Goal: Information Seeking & Learning: Learn about a topic

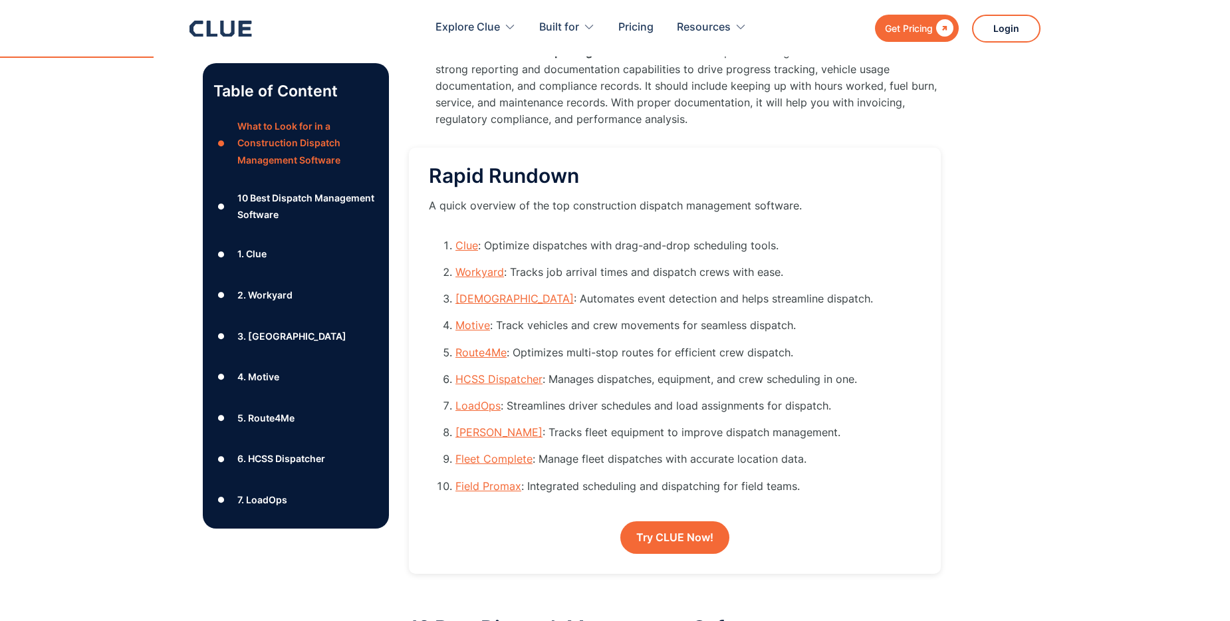
scroll to position [1396, 0]
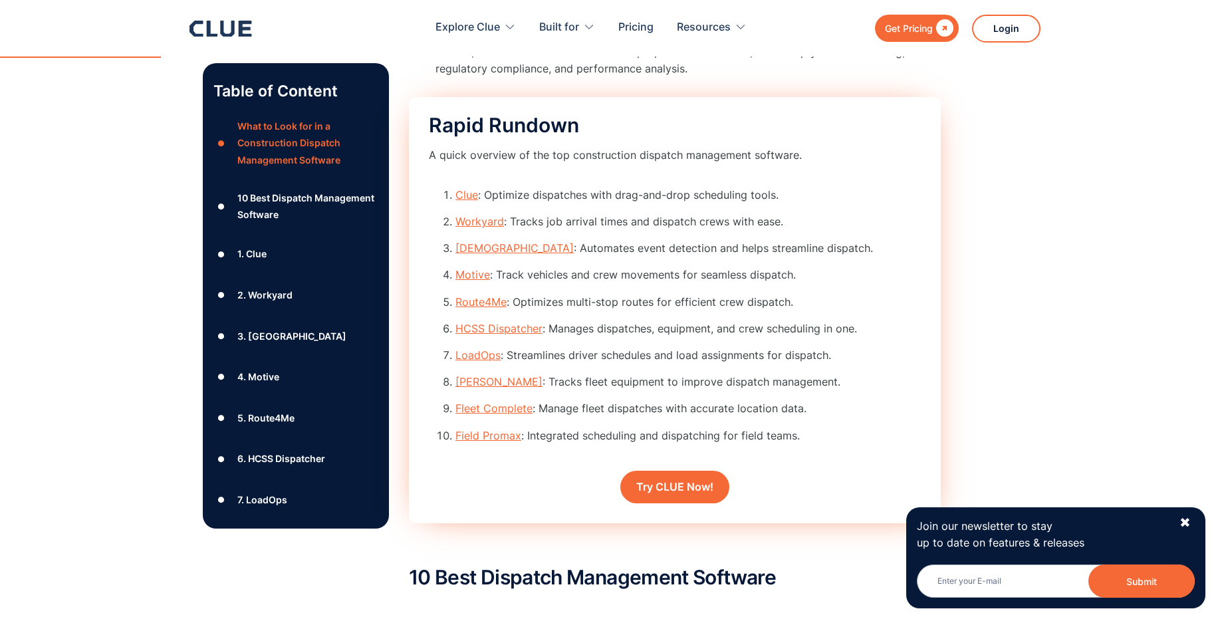
click at [485, 407] on link "Fleet Complete" at bounding box center [493, 407] width 77 height 13
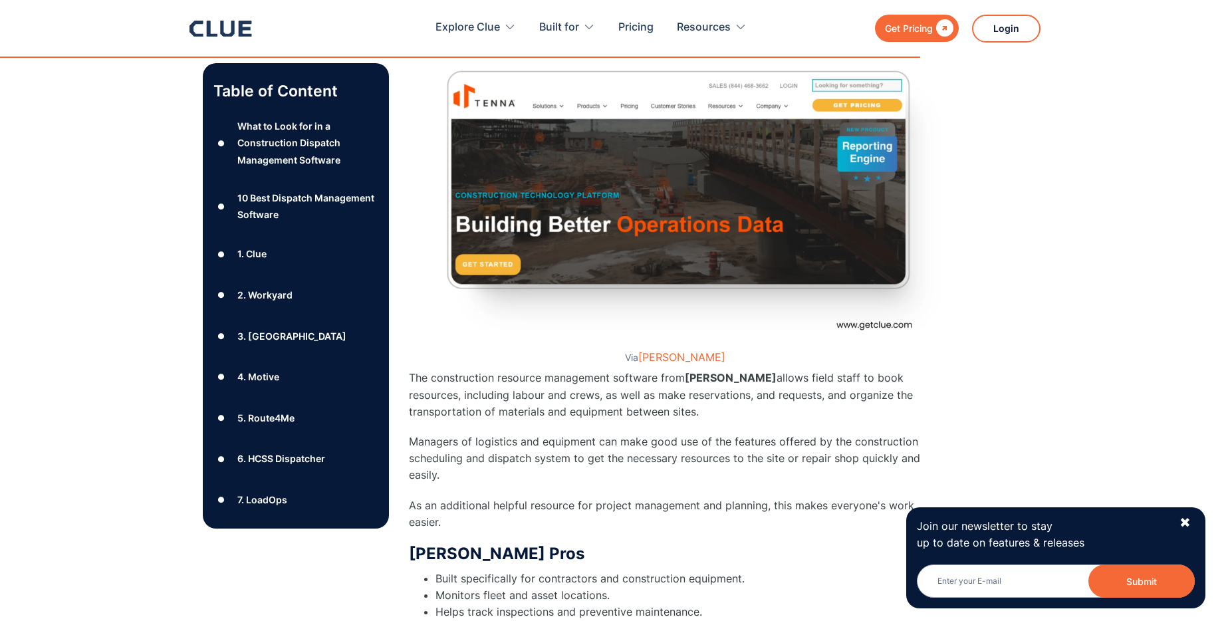
scroll to position [10787, 0]
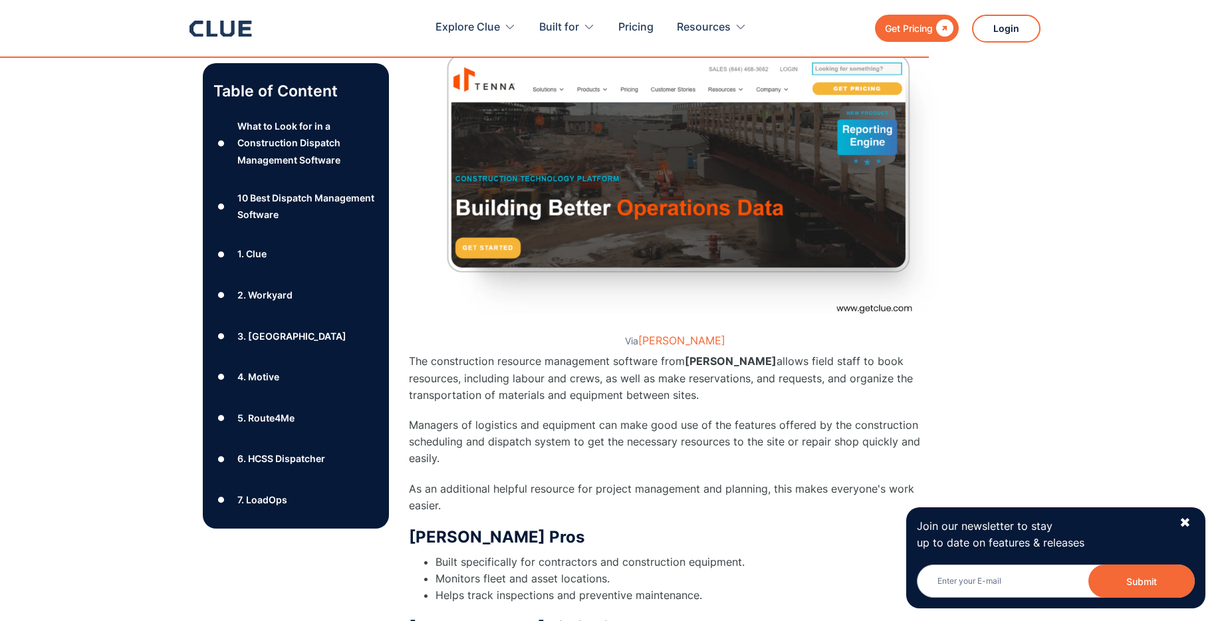
click at [480, 215] on img at bounding box center [675, 181] width 532 height 299
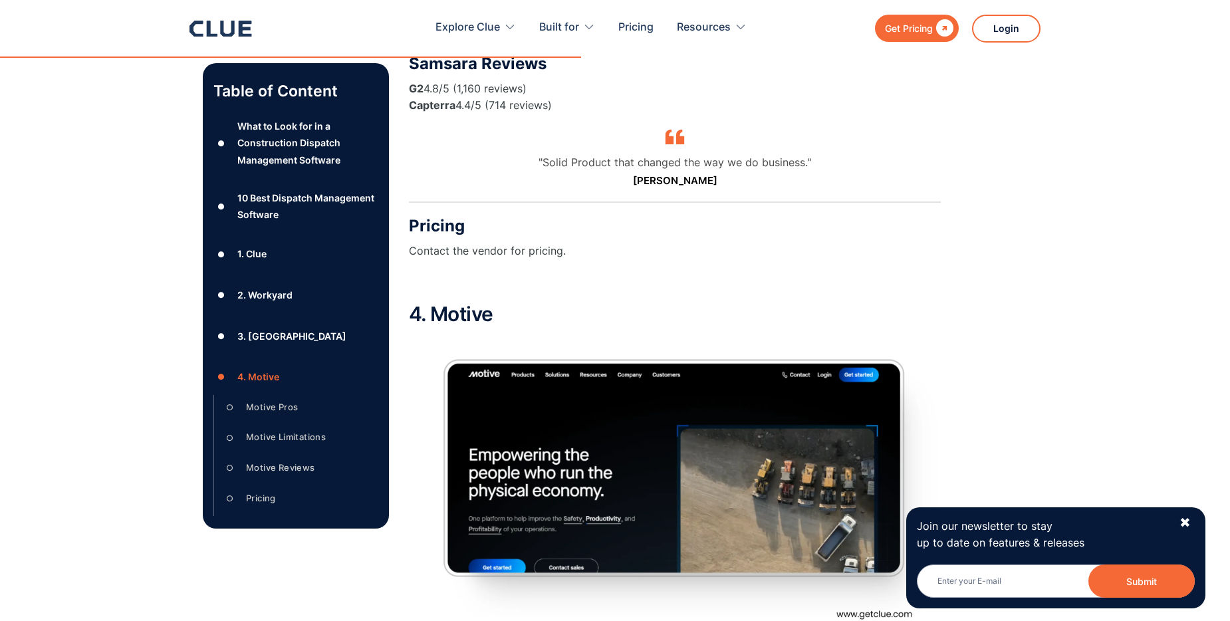
scroll to position [6400, 0]
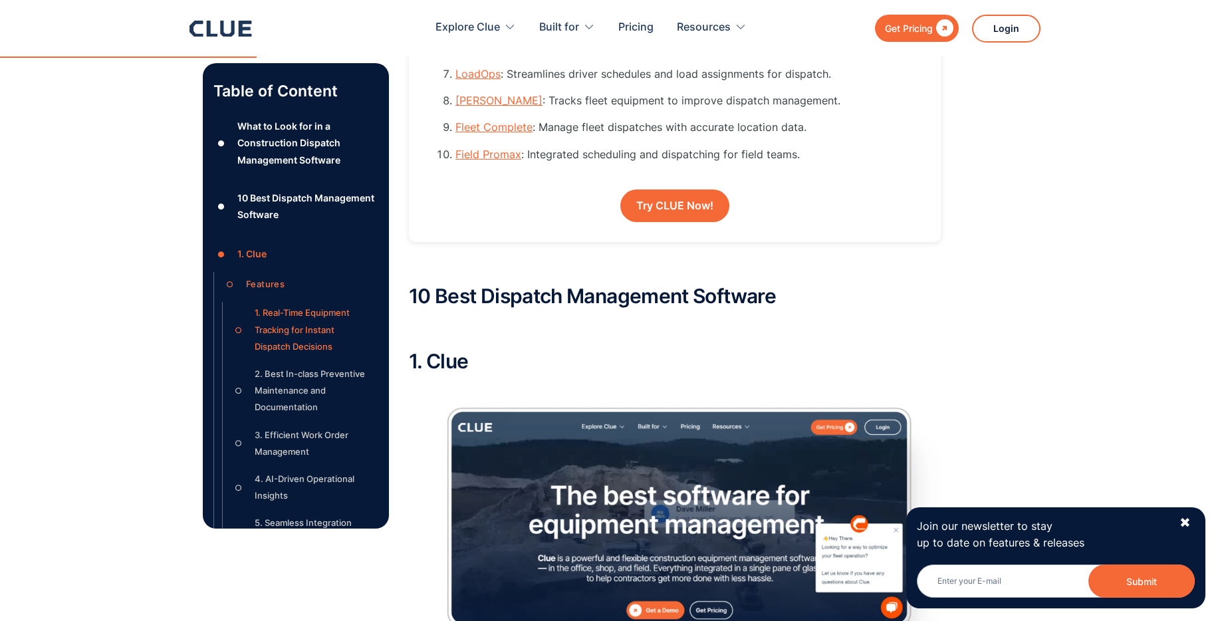
scroll to position [1396, 0]
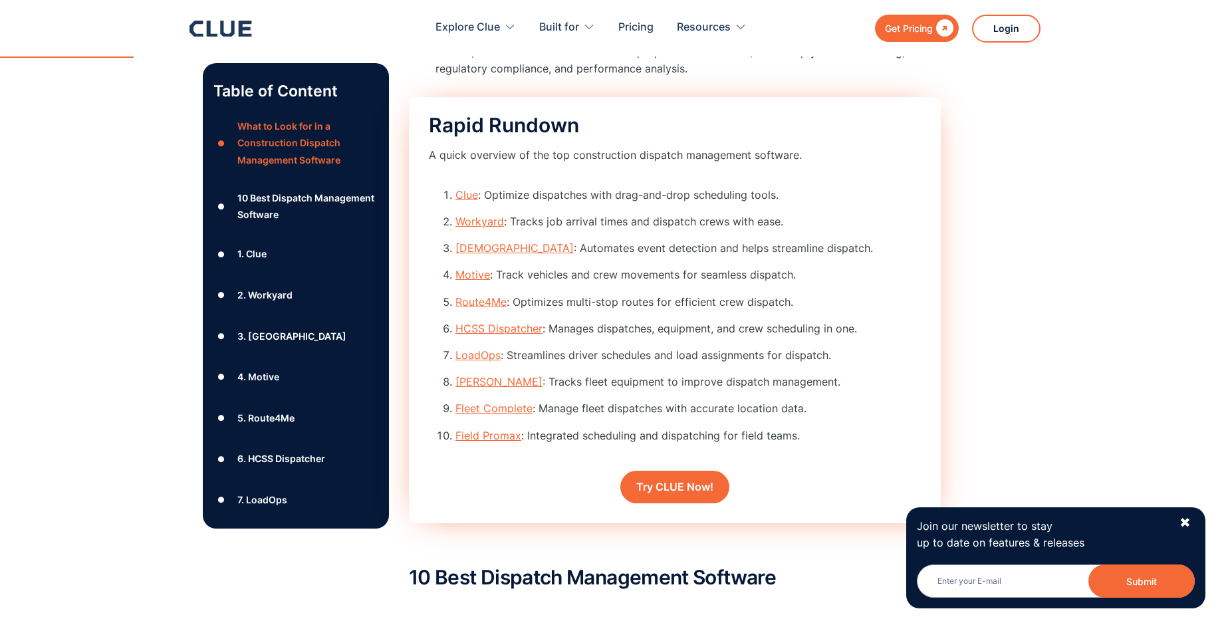
click at [463, 194] on link "Clue" at bounding box center [466, 194] width 23 height 13
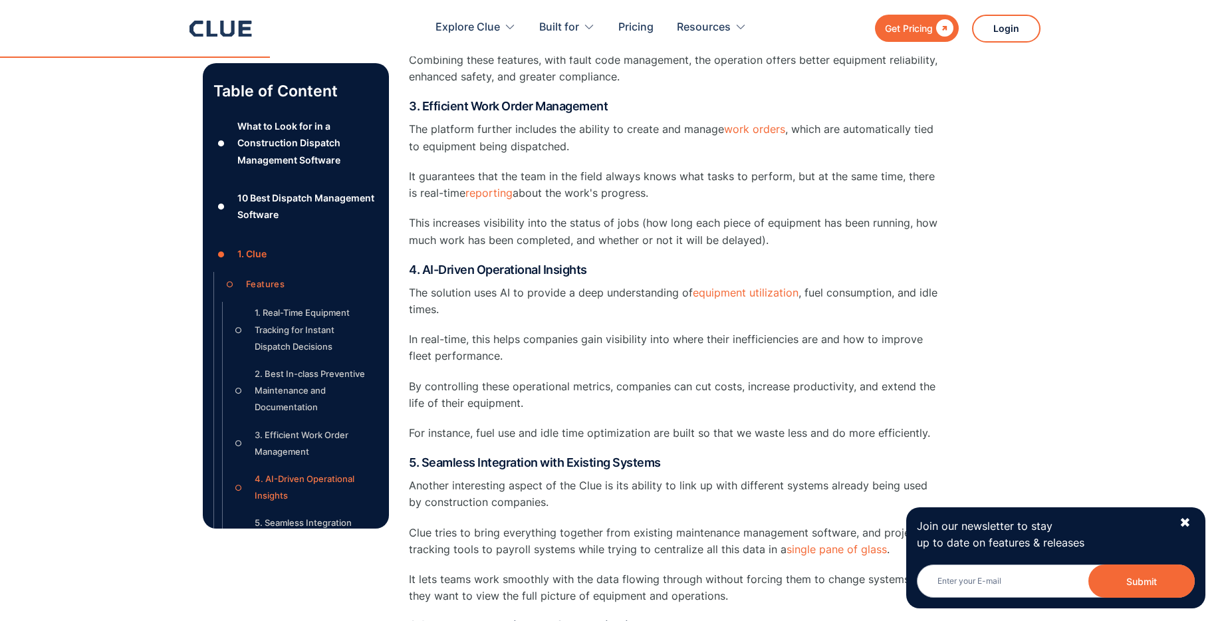
scroll to position [3034, 0]
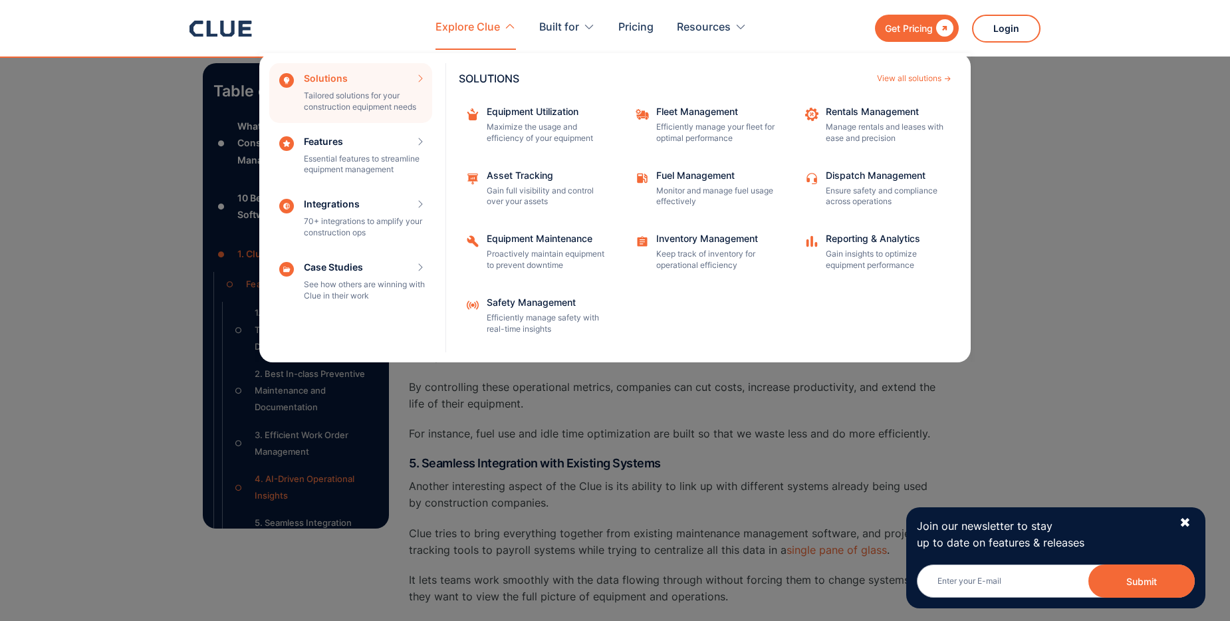
click at [455, 22] on div "Explore Clue" at bounding box center [467, 28] width 64 height 42
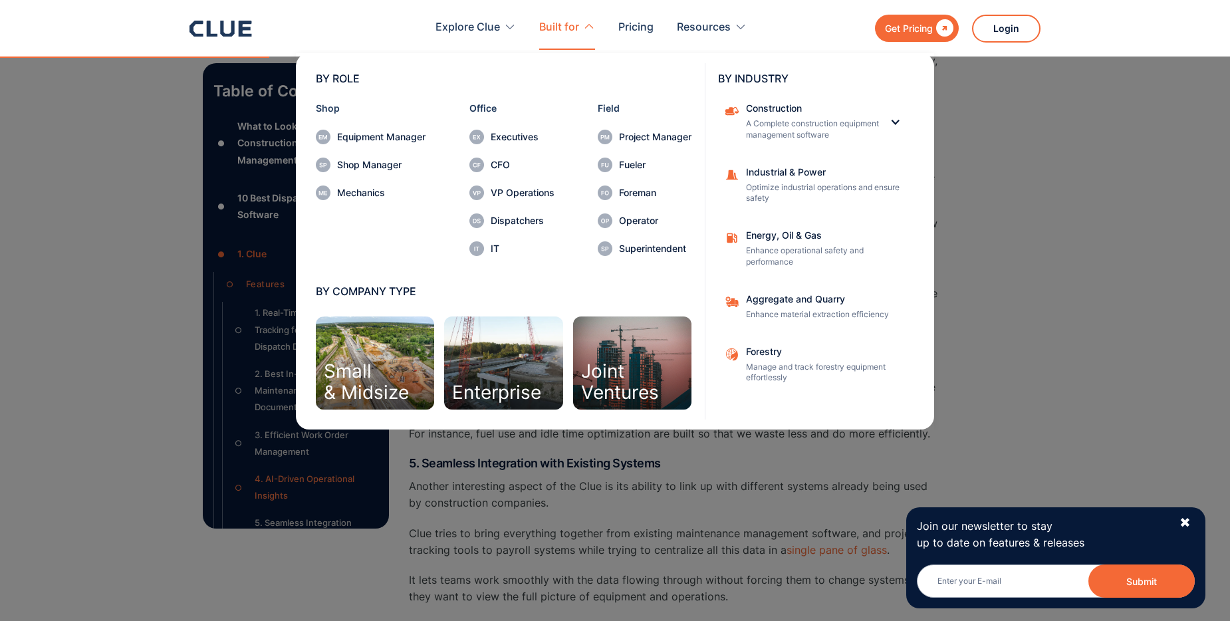
click at [569, 22] on div "Built for" at bounding box center [559, 28] width 40 height 42
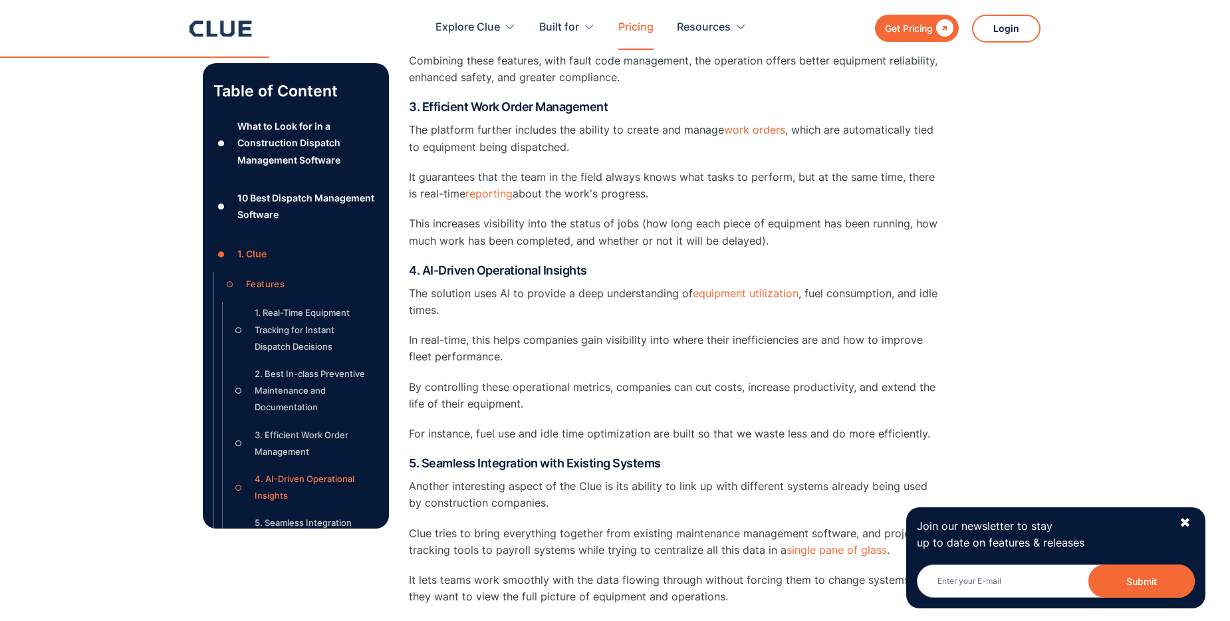
click at [638, 23] on link "Pricing" at bounding box center [635, 28] width 35 height 42
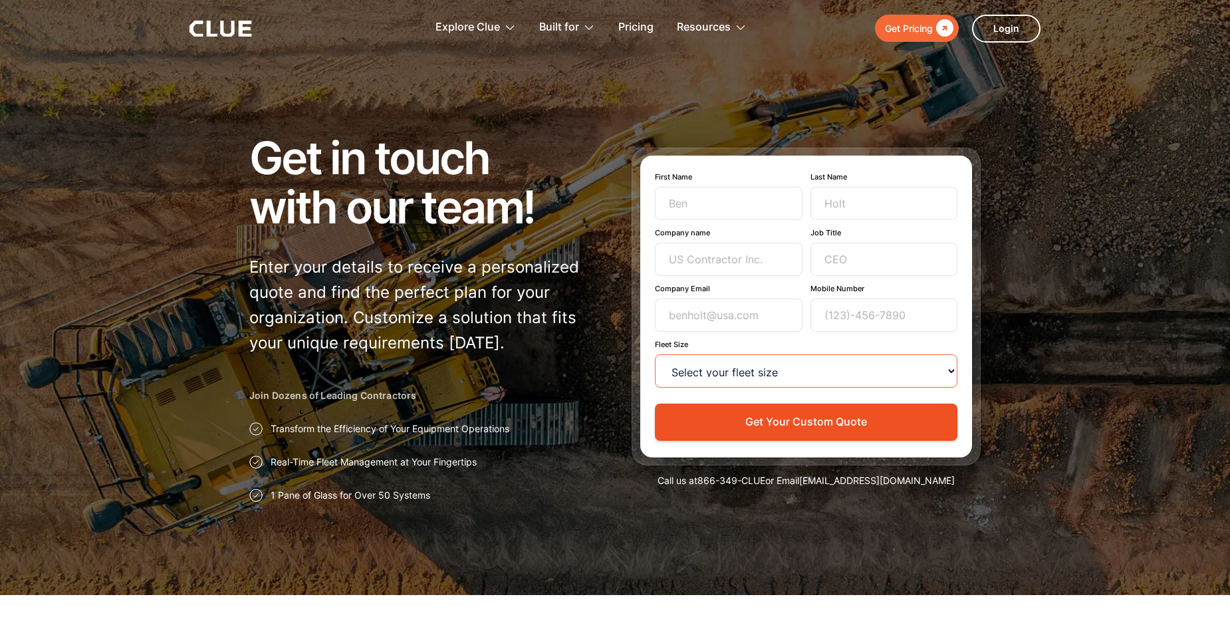
click at [770, 370] on select "Select your fleet size <15 15-99 100-499 500-999 >1000" at bounding box center [806, 370] width 302 height 33
click at [114, 155] on div at bounding box center [615, 297] width 1230 height 595
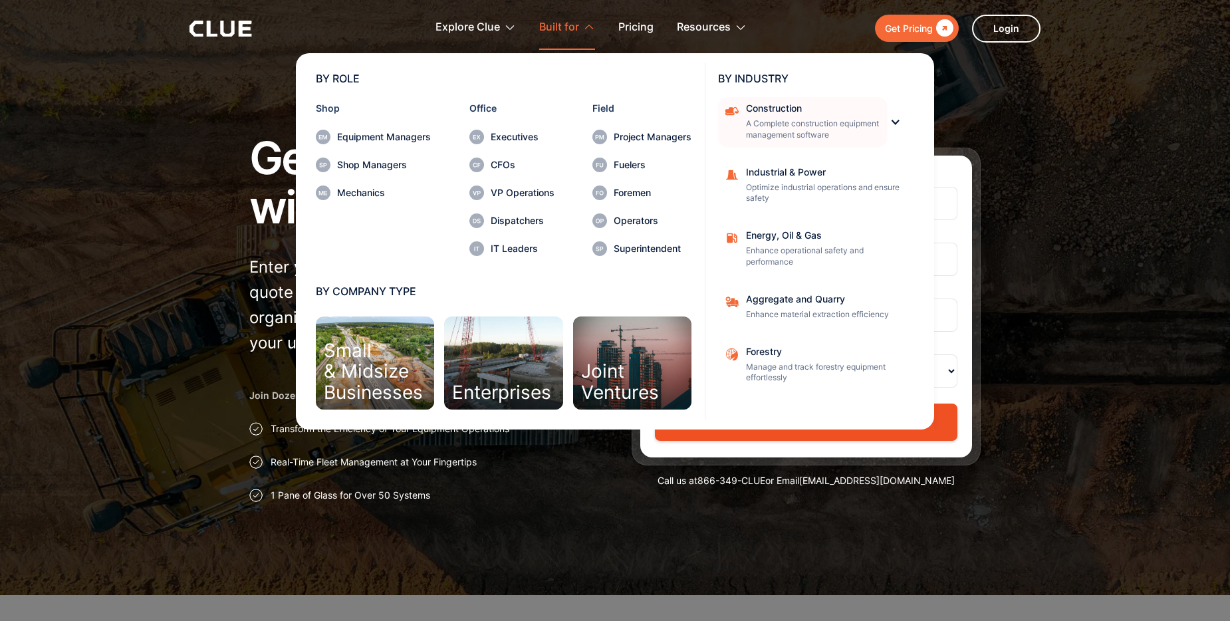
click at [796, 120] on p "A Complete construction equipment management software" at bounding box center [812, 129] width 133 height 23
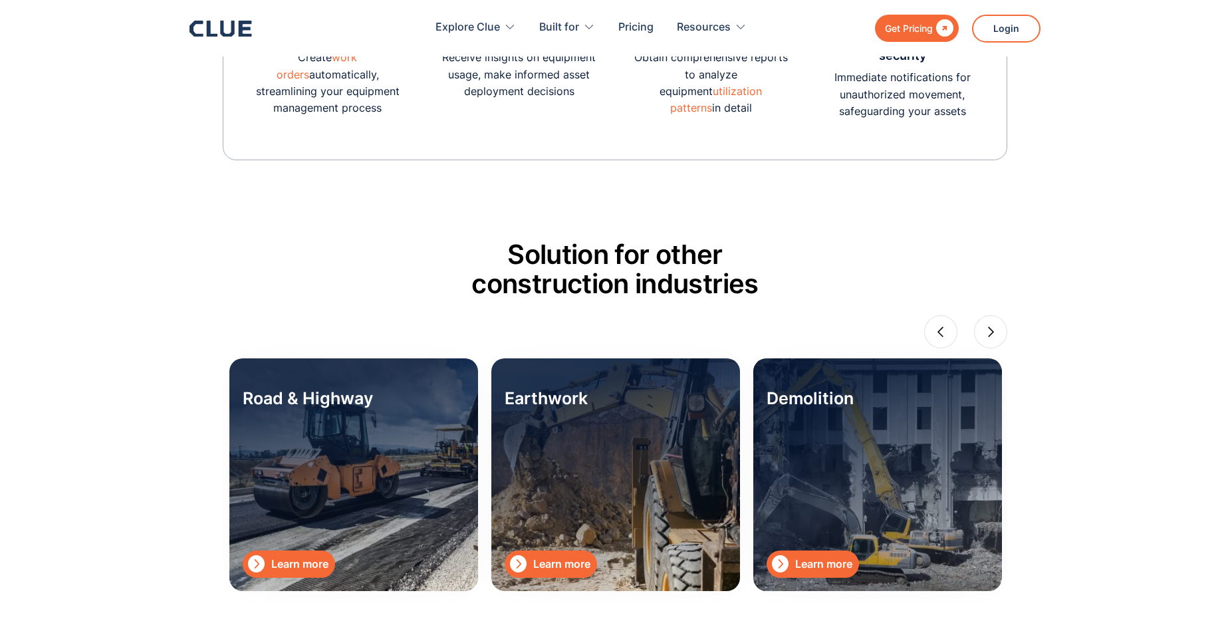
scroll to position [4254, 0]
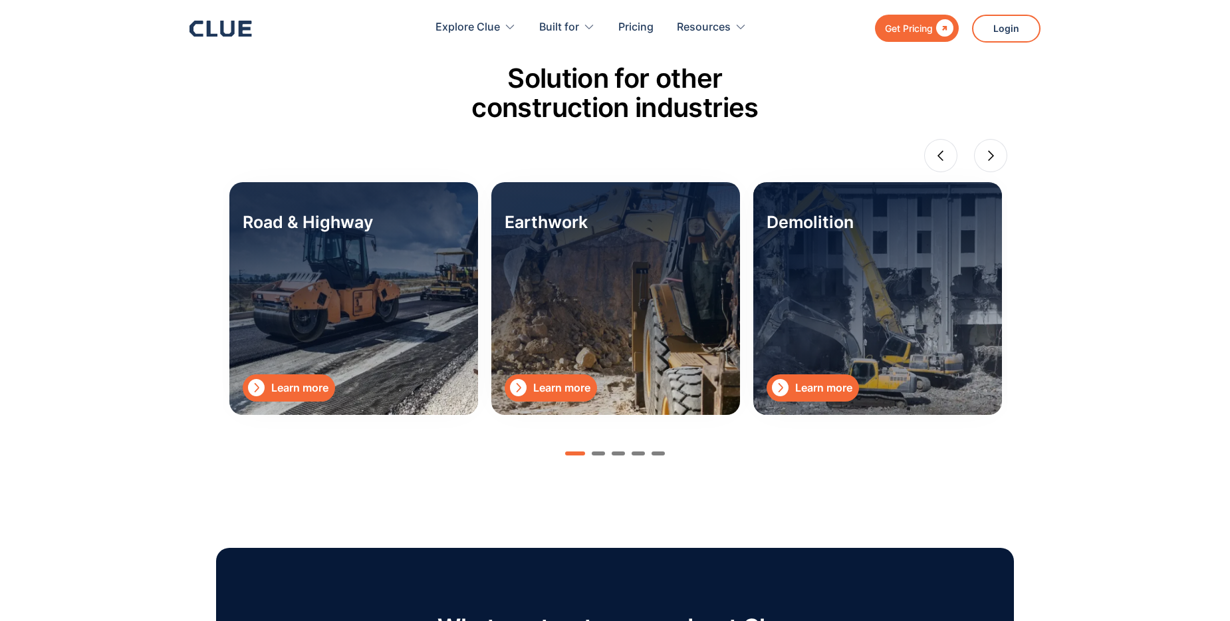
click at [344, 278] on div "Road & Highway  Learn more" at bounding box center [353, 298] width 249 height 233
click at [303, 396] on link " Learn more" at bounding box center [289, 387] width 92 height 27
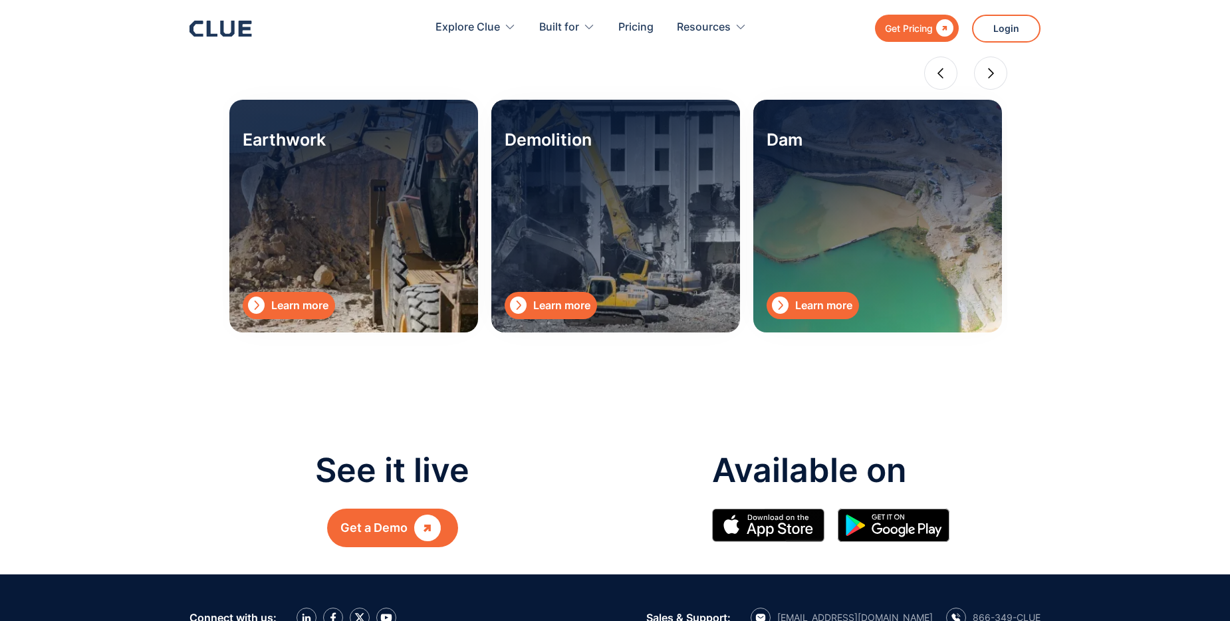
scroll to position [1728, 0]
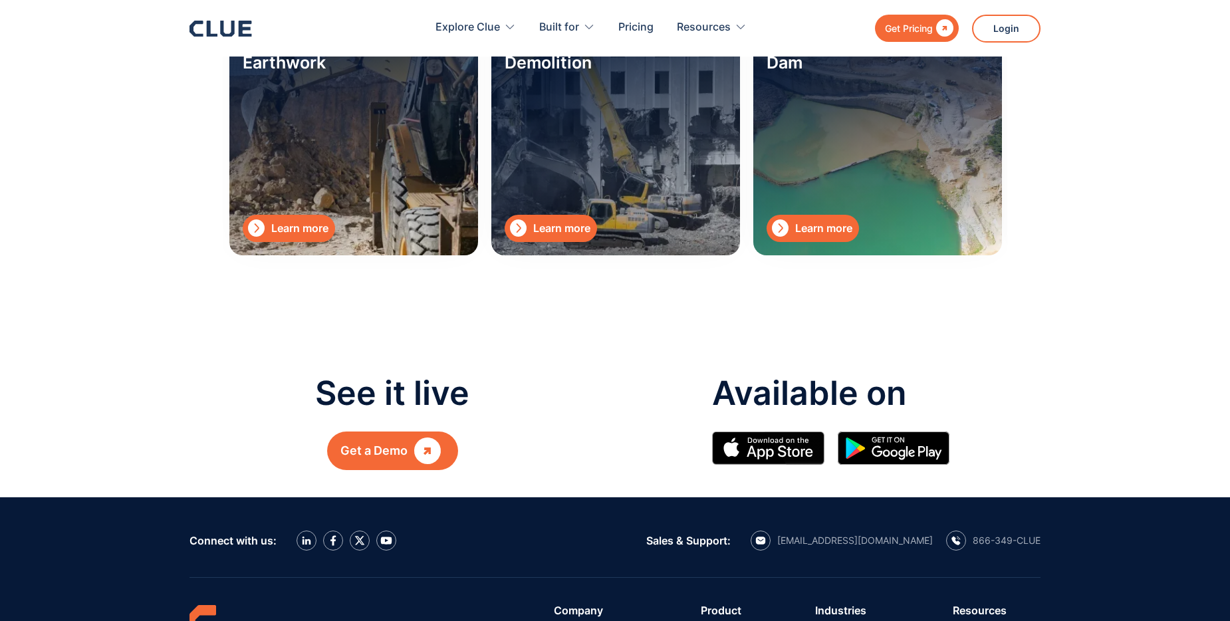
click at [431, 445] on div "" at bounding box center [427, 450] width 27 height 17
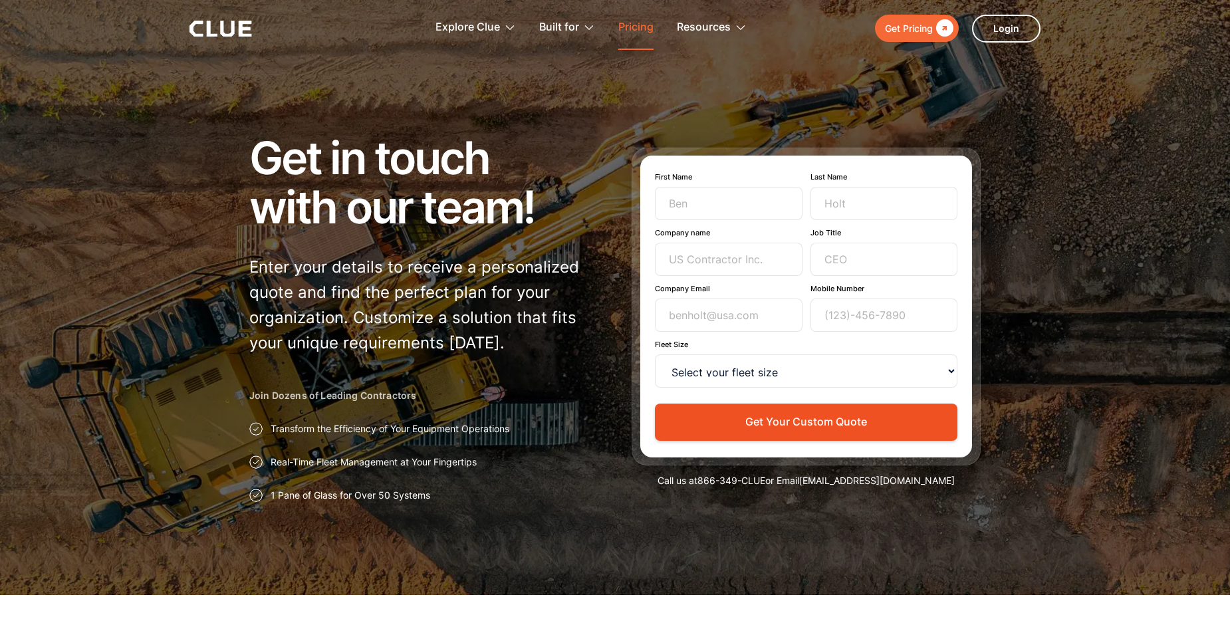
click at [633, 21] on link "Pricing" at bounding box center [635, 28] width 35 height 42
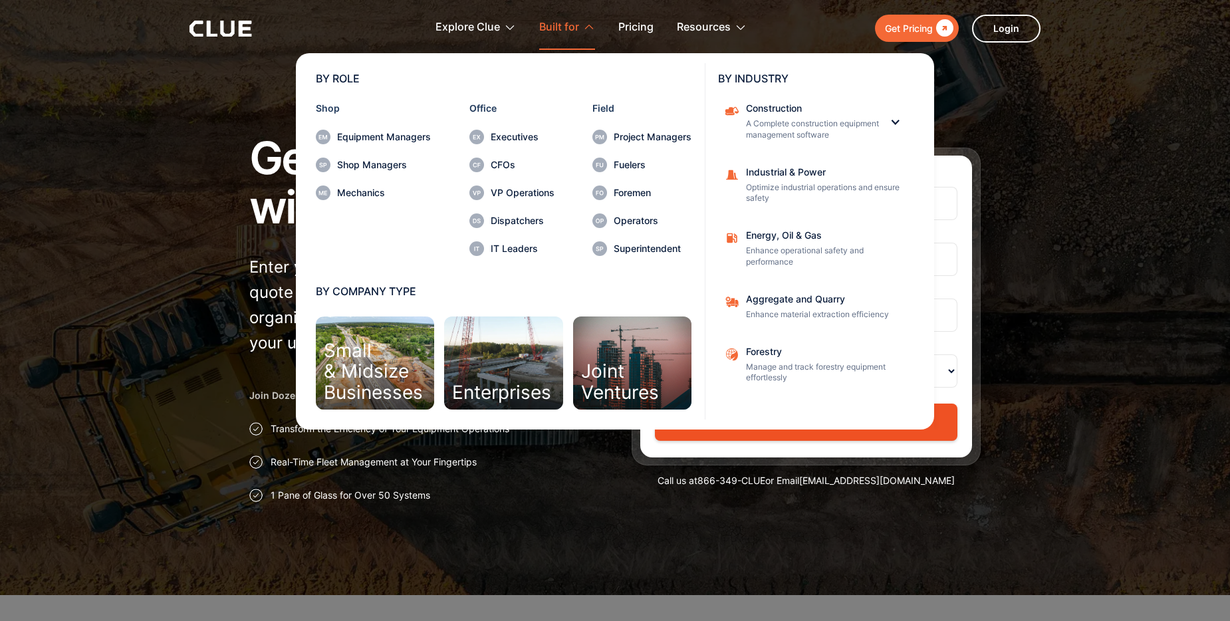
click at [548, 28] on div "Built for" at bounding box center [559, 28] width 40 height 42
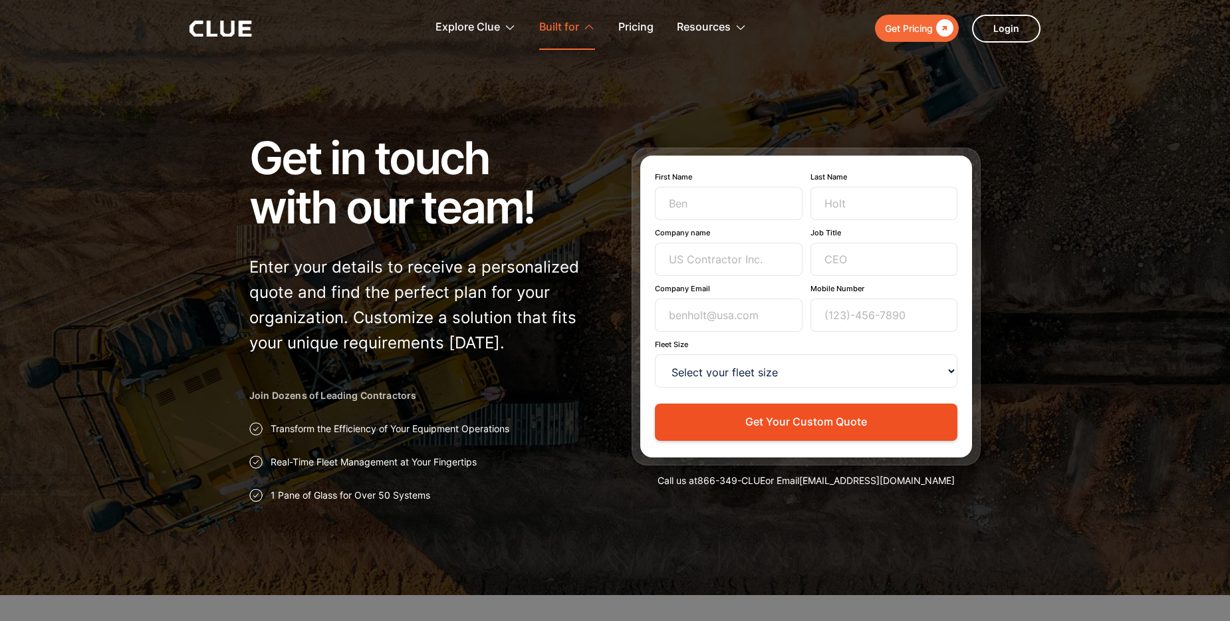
click at [548, 28] on div "Built for" at bounding box center [559, 28] width 40 height 42
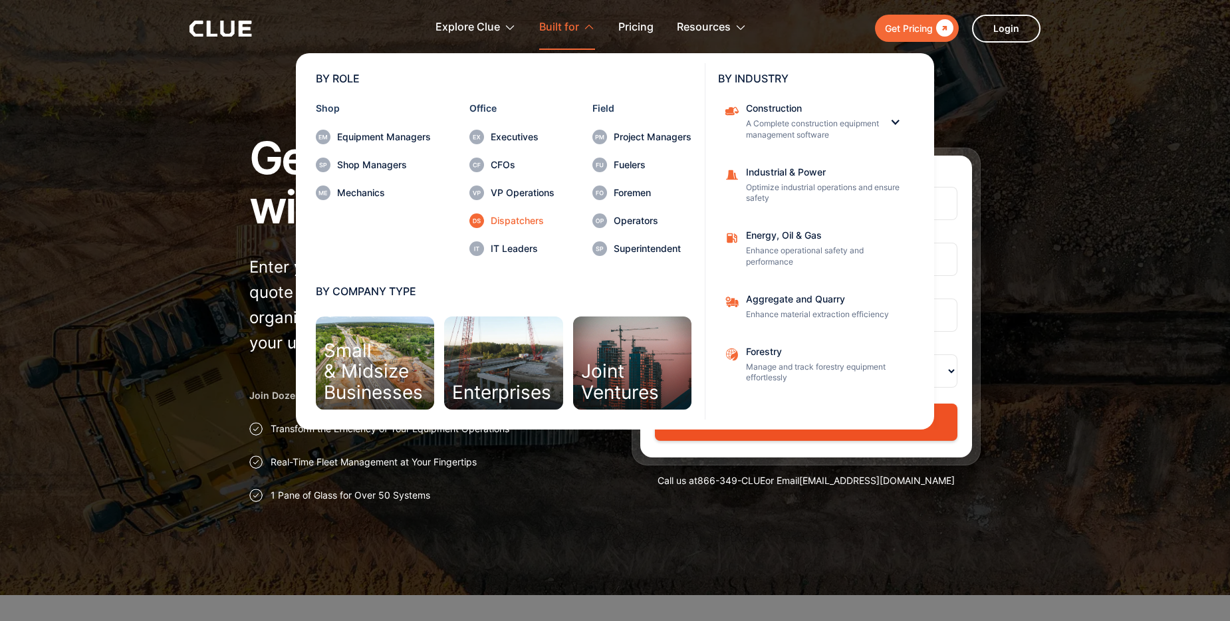
click at [515, 223] on div "Dispatchers" at bounding box center [523, 220] width 64 height 9
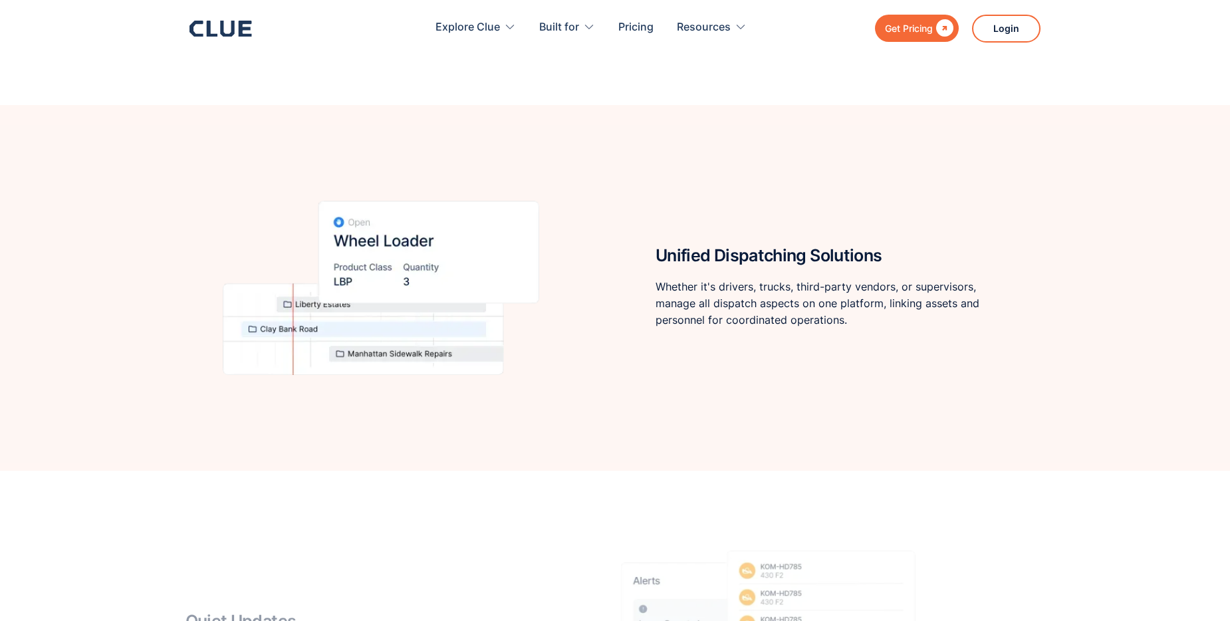
scroll to position [1396, 0]
